Goal: Task Accomplishment & Management: Use online tool/utility

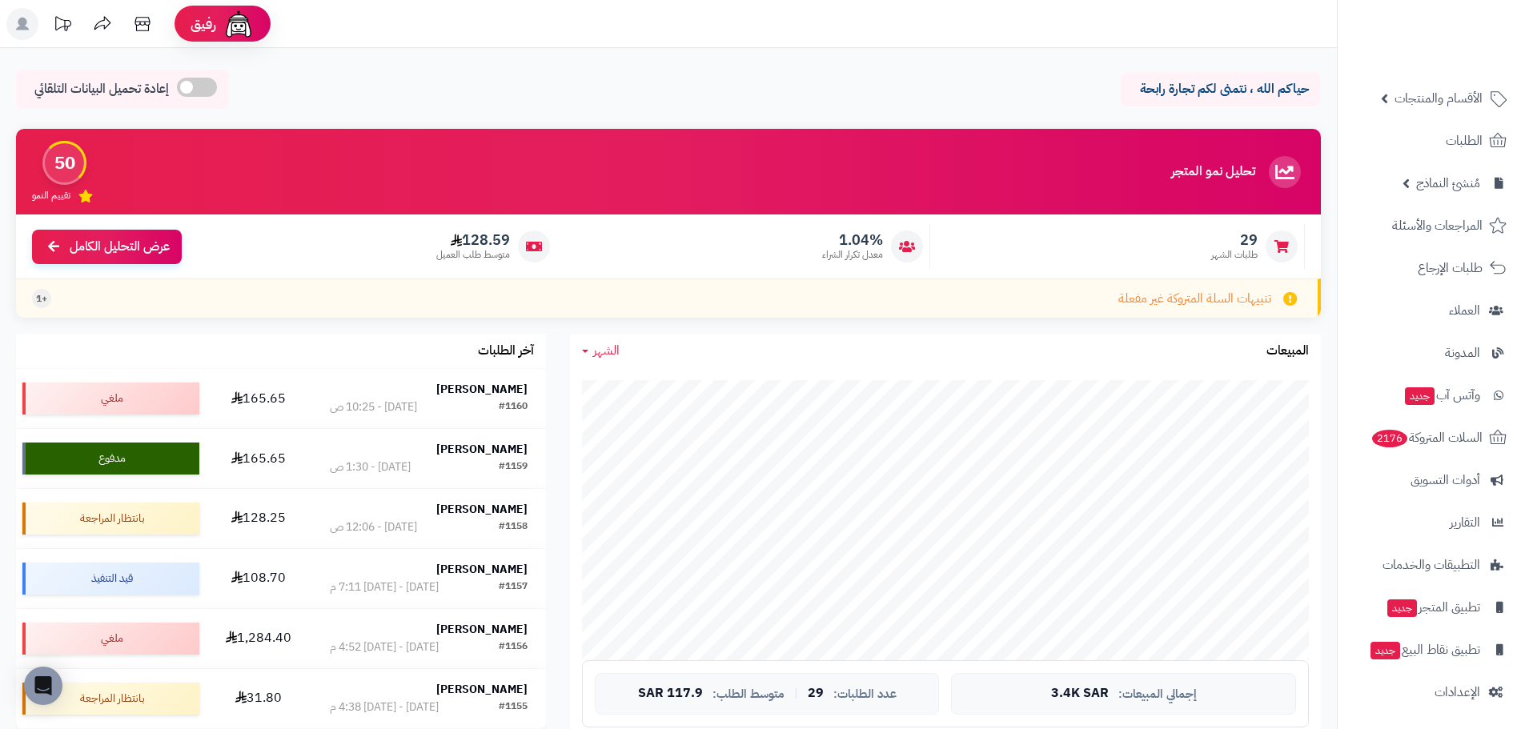
scroll to position [46, 0]
click at [24, 29] on icon at bounding box center [22, 24] width 13 height 13
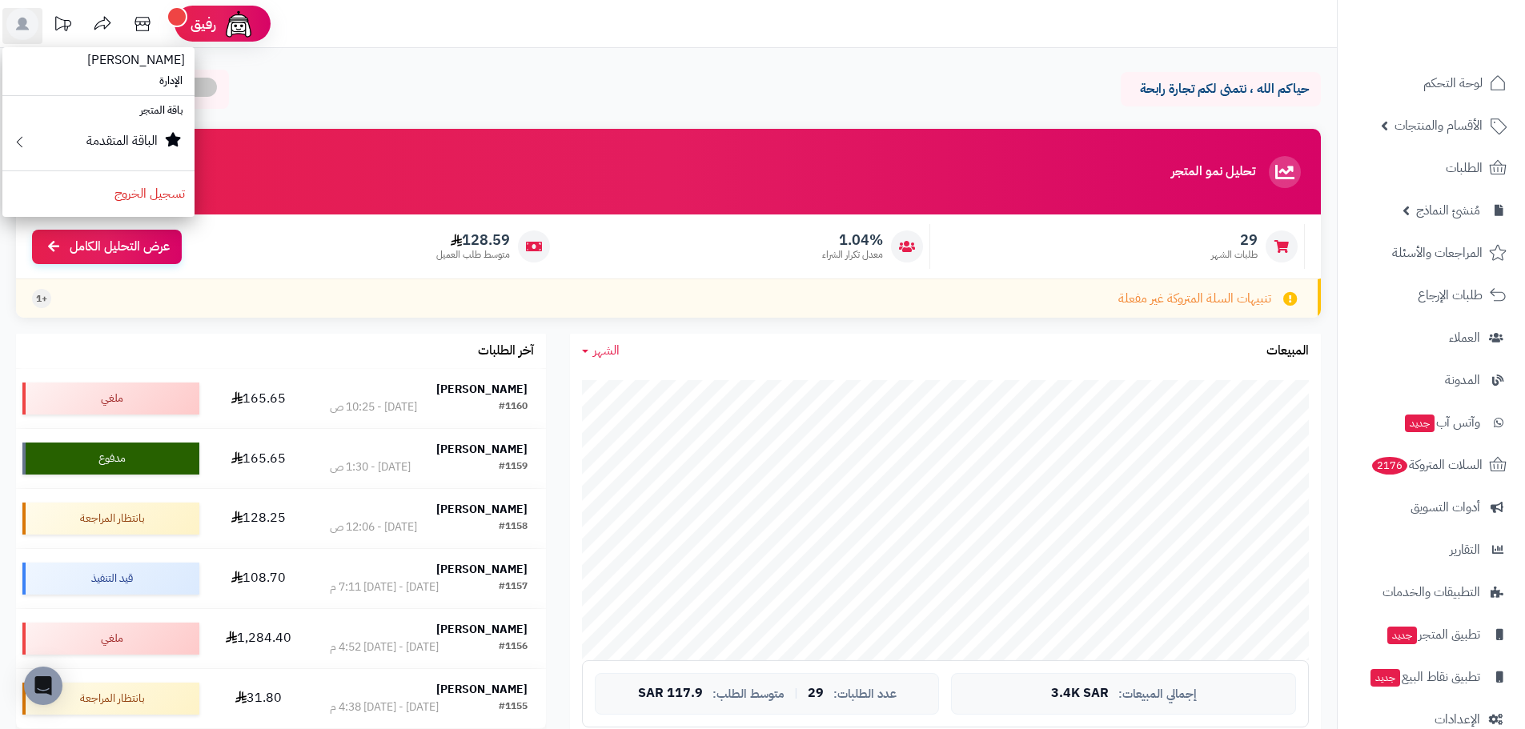
scroll to position [0, 0]
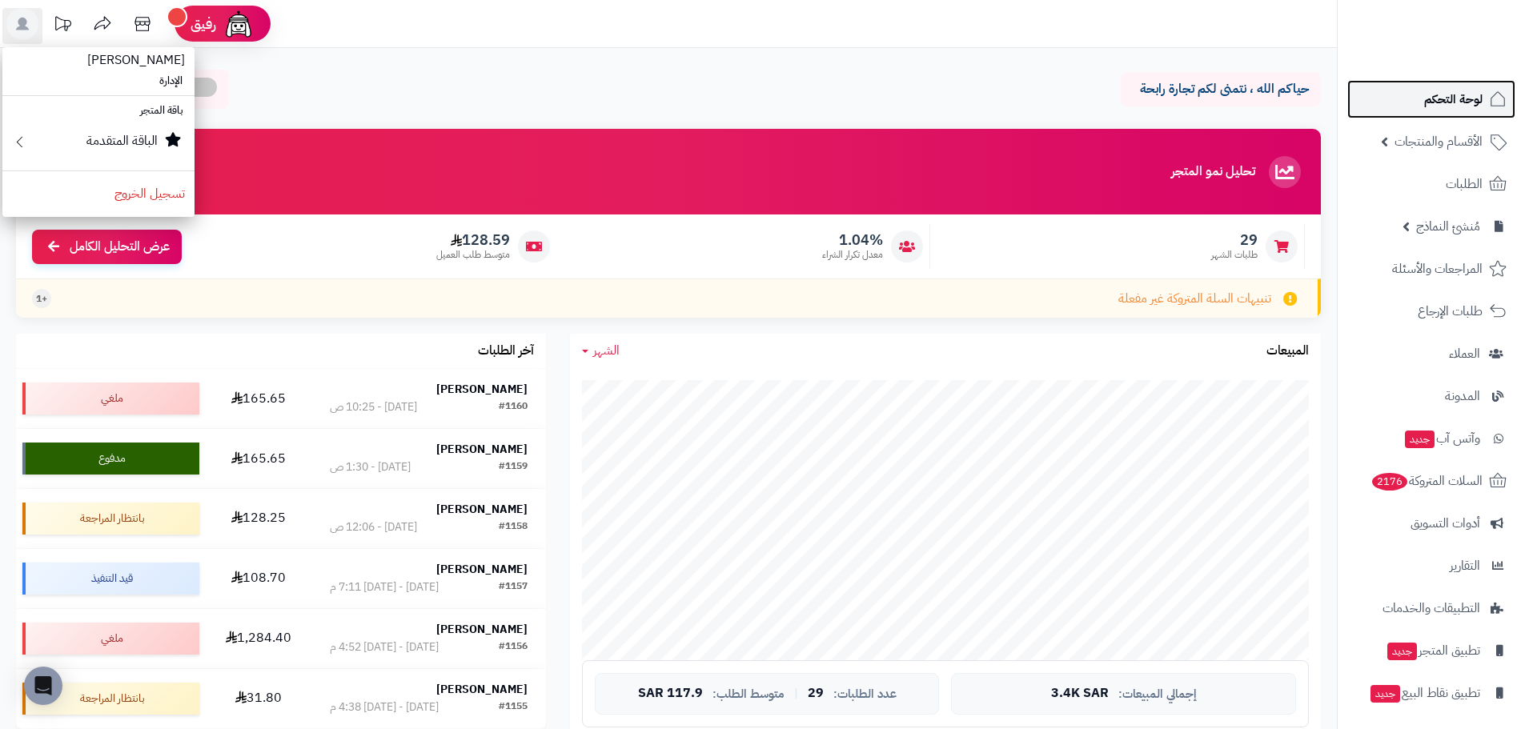
click at [1479, 102] on span "لوحة التحكم" at bounding box center [1453, 99] width 58 height 22
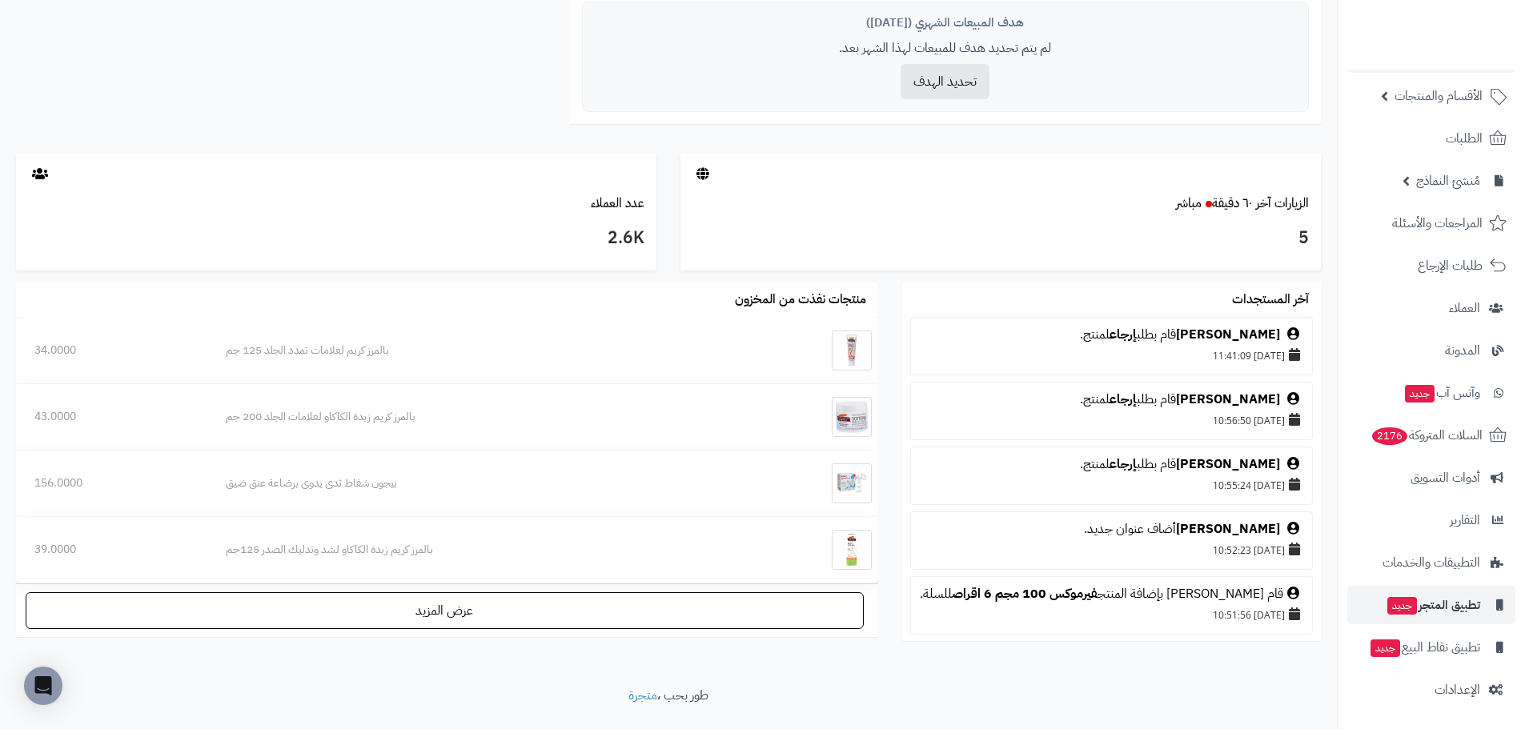
scroll to position [776, 0]
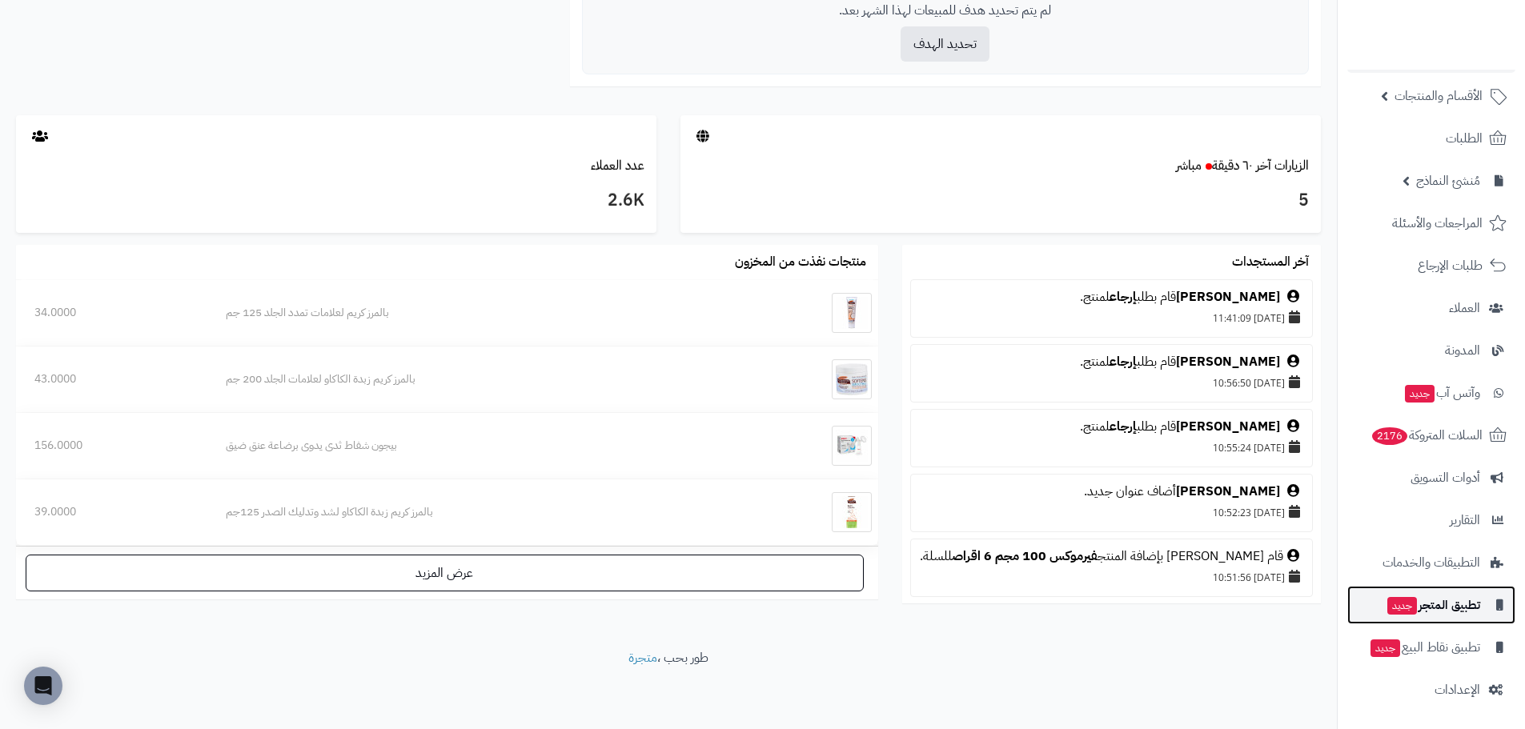
click at [1467, 601] on span "تطبيق المتجر جديد" at bounding box center [1433, 605] width 94 height 22
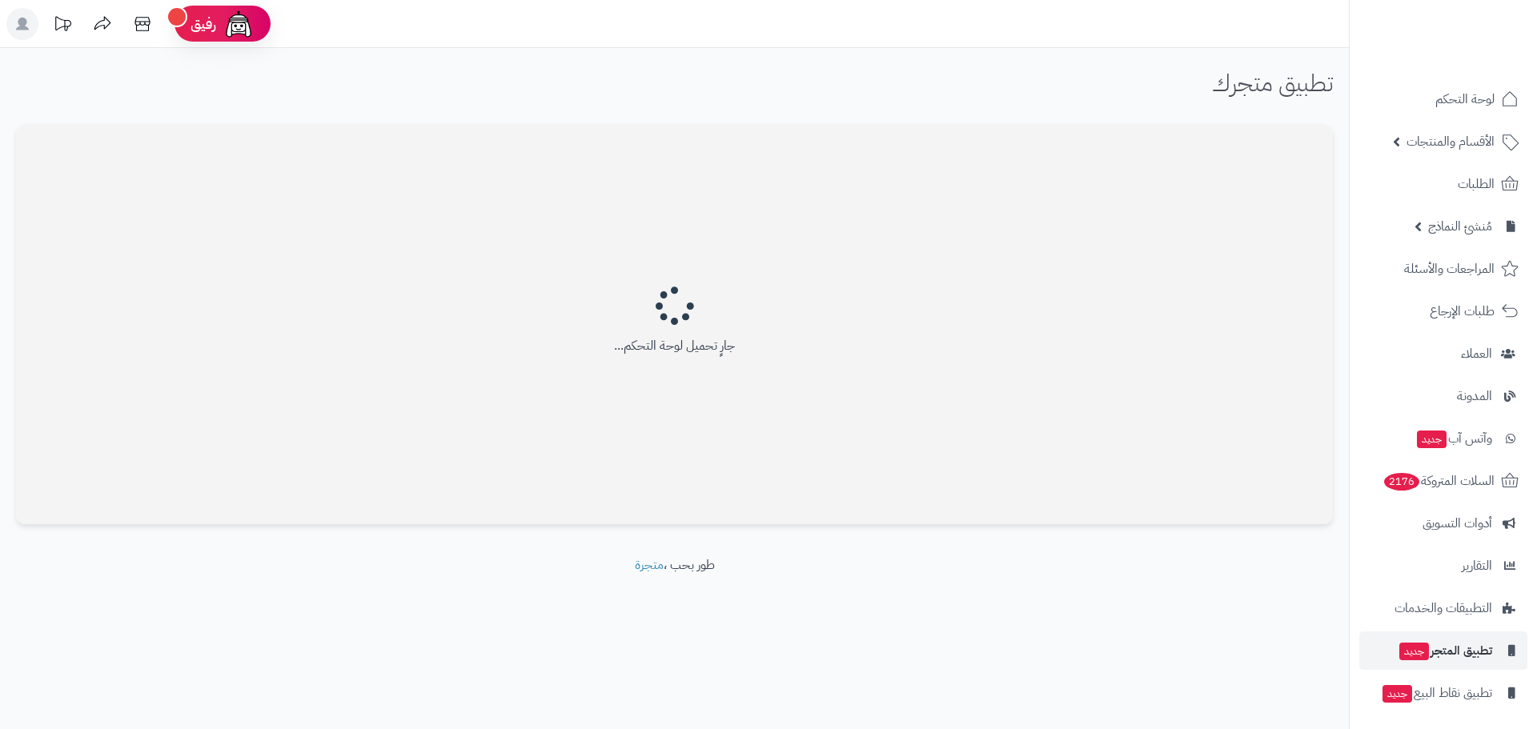
click at [24, 17] on rect at bounding box center [22, 24] width 32 height 32
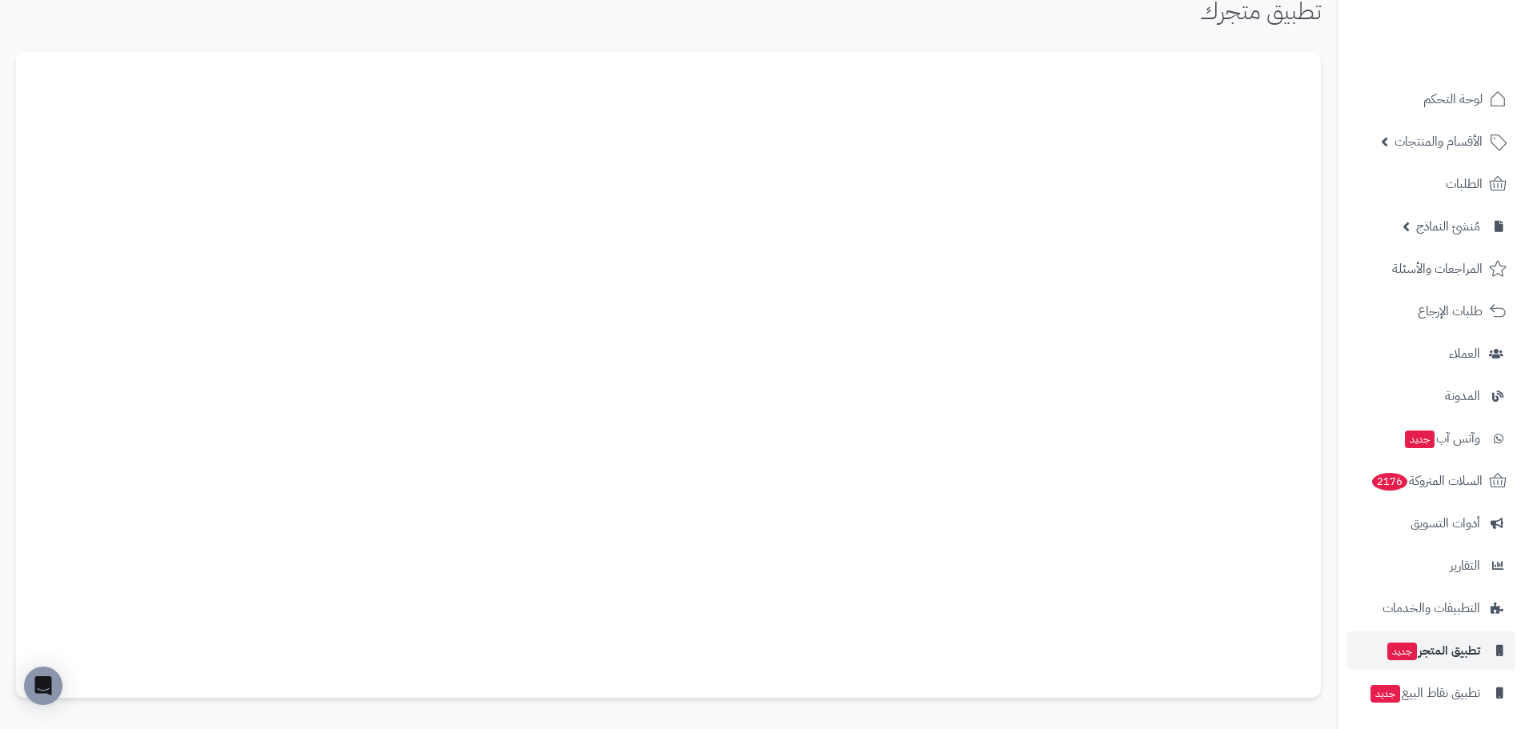
scroll to position [152, 0]
